Goal: Find specific page/section: Find specific page/section

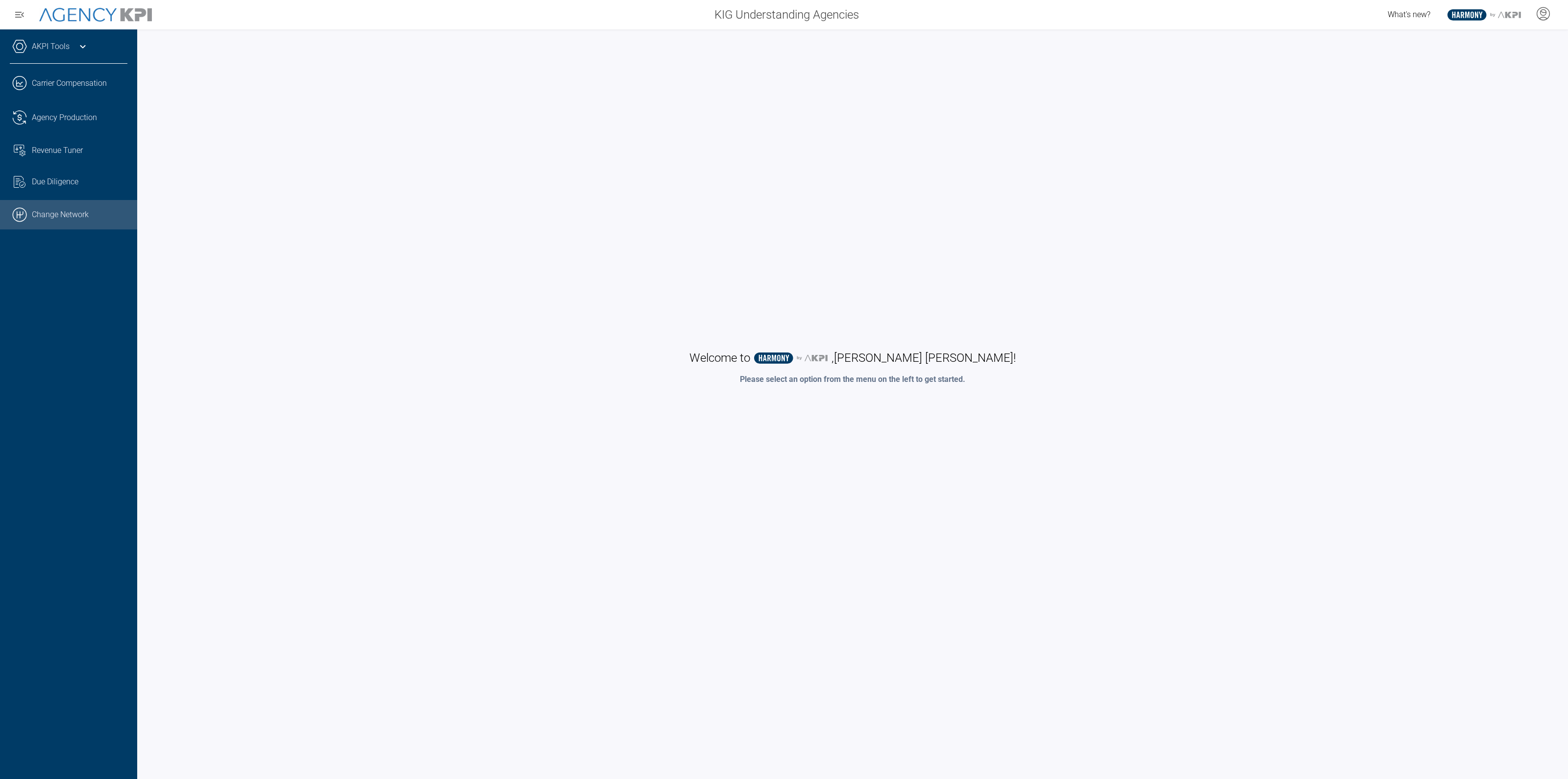
click at [41, 211] on link ".cls-1{fill:none;stroke:#000;stroke-linecap:round;stroke-linejoin:round;stroke-…" at bounding box center [69, 214] width 138 height 29
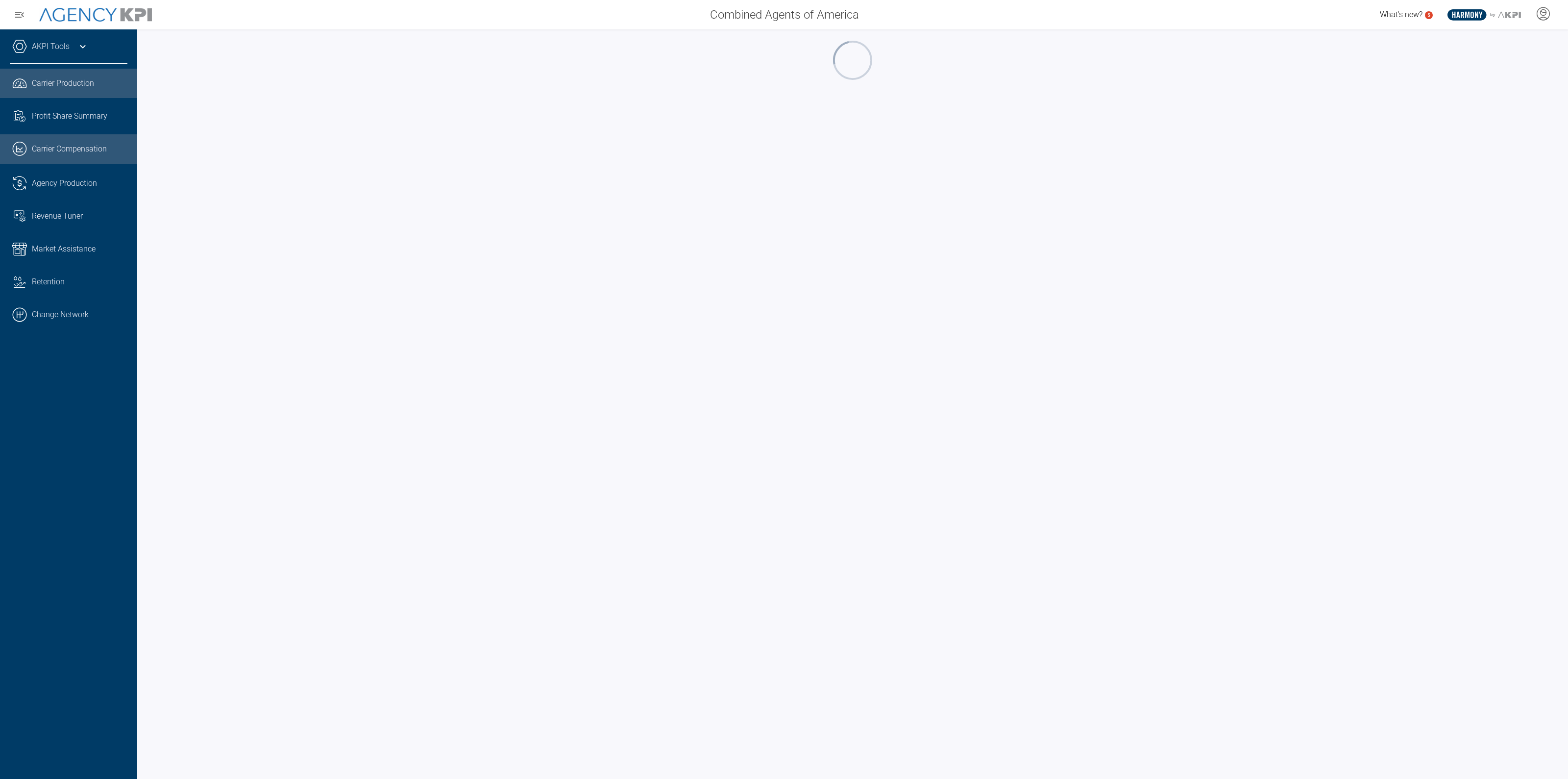
click at [28, 145] on link ".cls-1{fill:none;stroke:#221f20;stroke-linecap:round;stroke-linejoin:round;stro…" at bounding box center [69, 148] width 138 height 29
click at [56, 45] on link "AKPI Tools" at bounding box center [50, 47] width 38 height 12
